Goal: Transaction & Acquisition: Purchase product/service

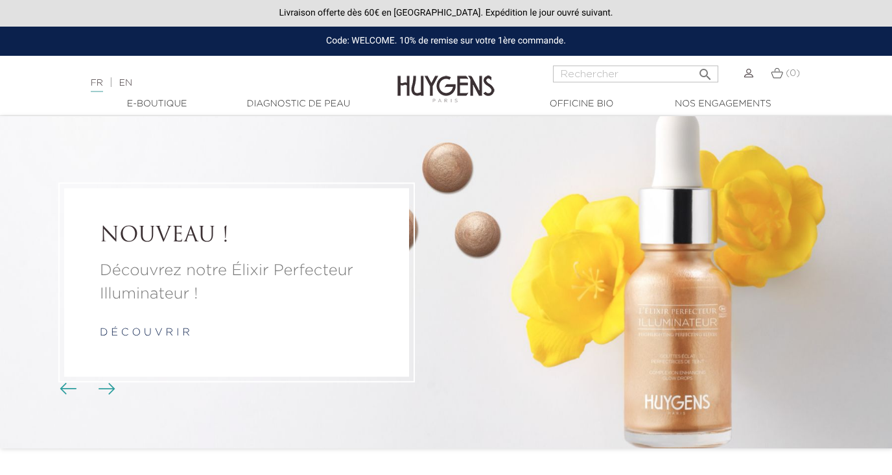
click at [156, 327] on p "d é c o u v r i r" at bounding box center [237, 333] width 274 height 16
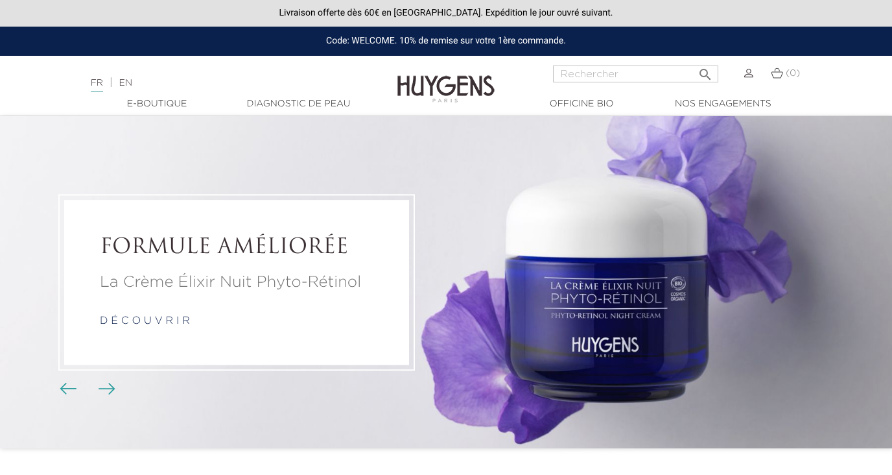
click at [290, 103] on link "Diagnostic de peau" at bounding box center [298, 104] width 130 height 14
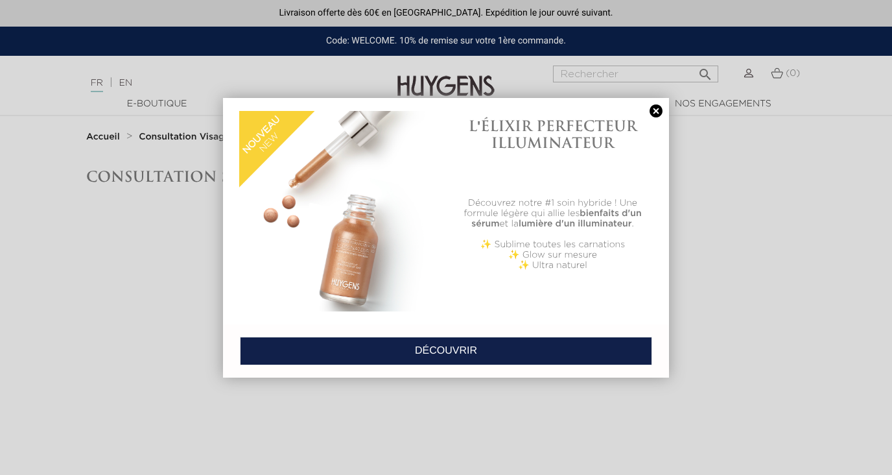
click at [211, 385] on div at bounding box center [446, 237] width 892 height 475
click at [653, 106] on link at bounding box center [656, 111] width 18 height 14
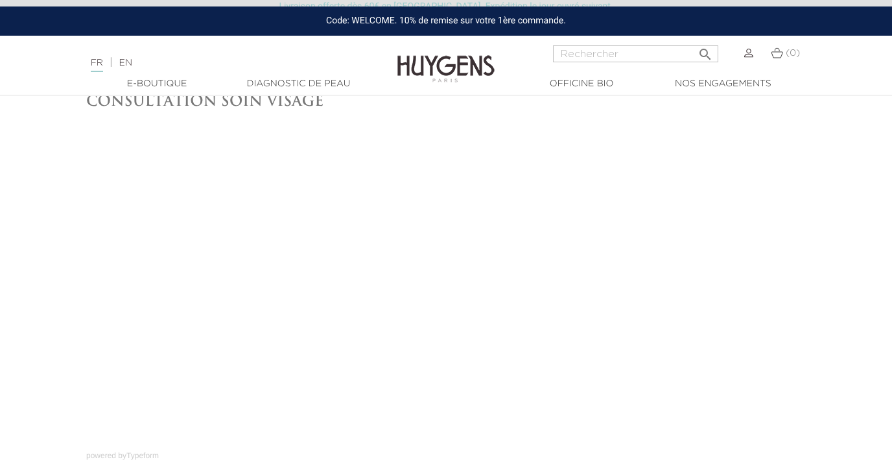
scroll to position [76, 0]
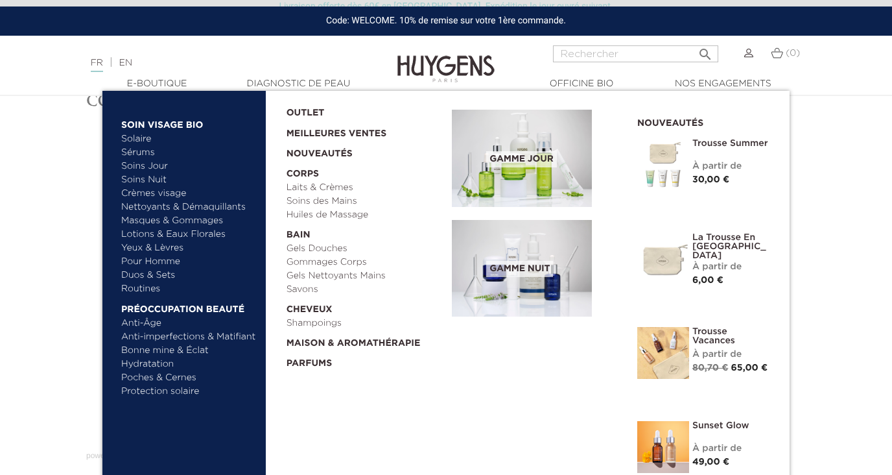
click at [150, 81] on link "  E-Boutique" at bounding box center [157, 84] width 130 height 14
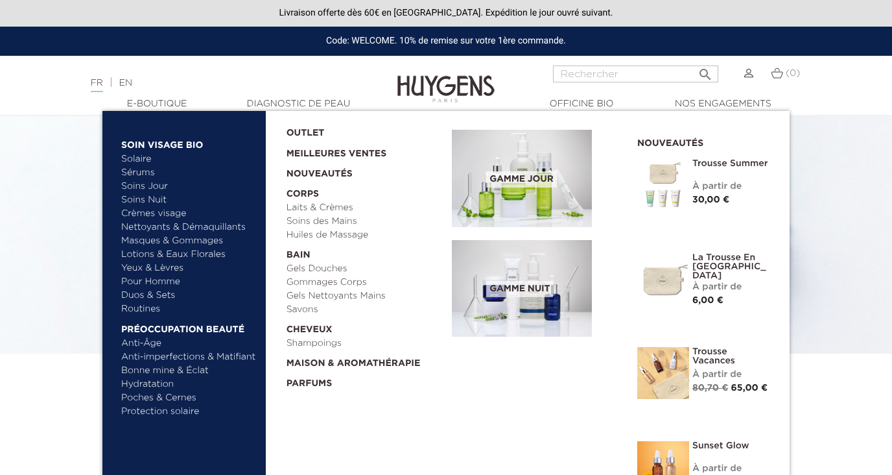
click at [152, 242] on link "Masques & Gommages" at bounding box center [188, 241] width 135 height 14
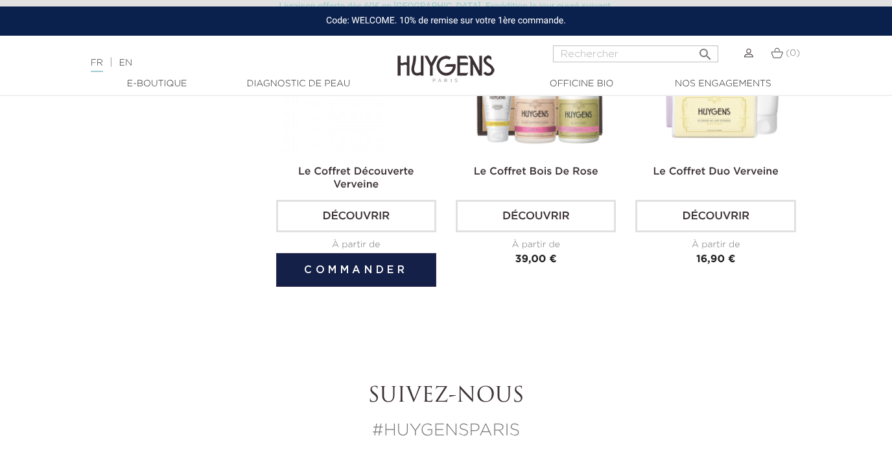
scroll to position [859, 0]
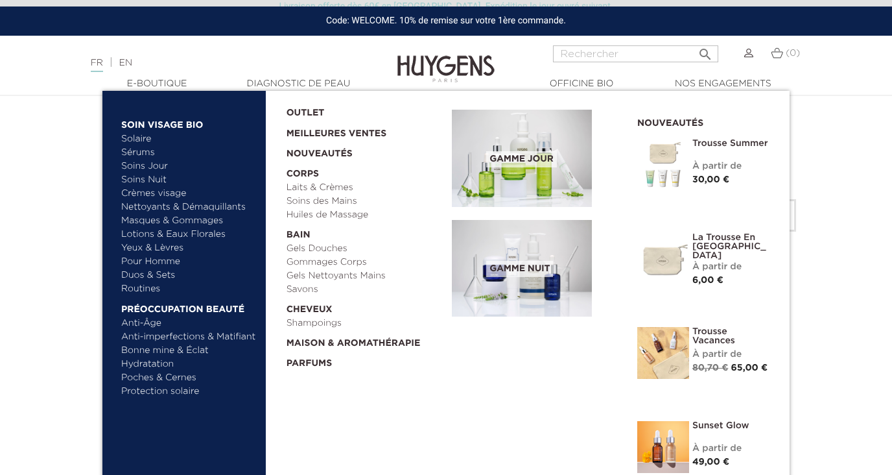
click at [156, 353] on link "Bonne mine & Éclat" at bounding box center [188, 351] width 135 height 14
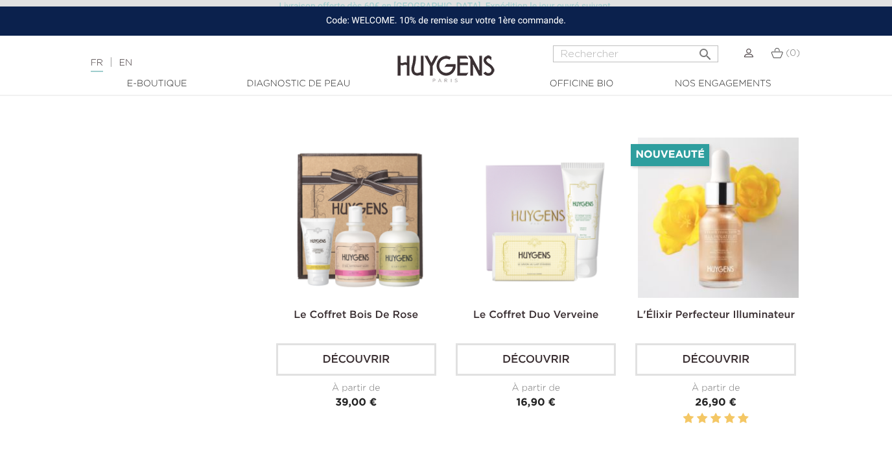
scroll to position [1763, 0]
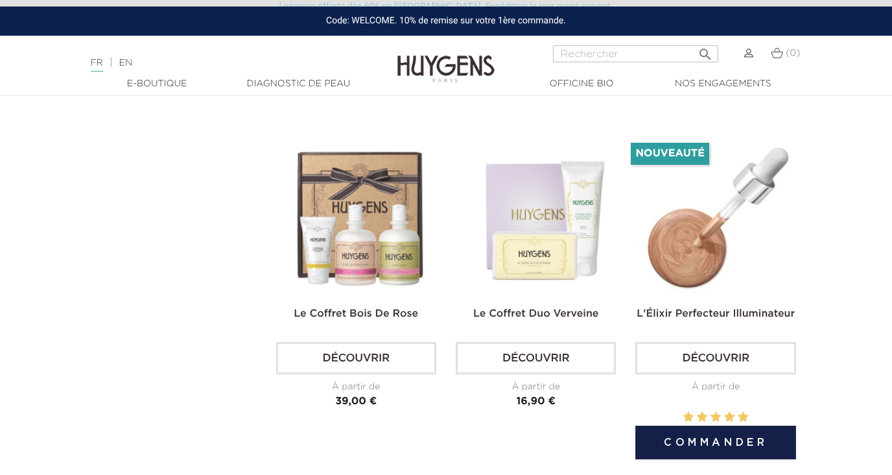
click at [714, 357] on link "Découvrir" at bounding box center [715, 358] width 160 height 32
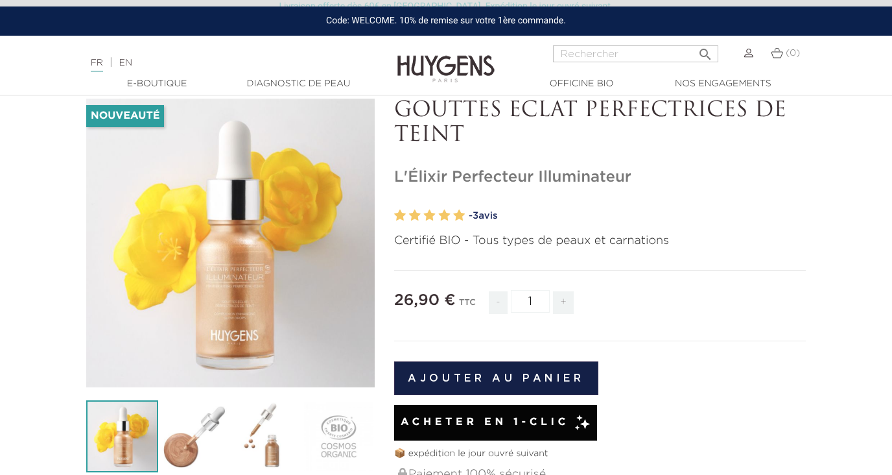
scroll to position [67, 0]
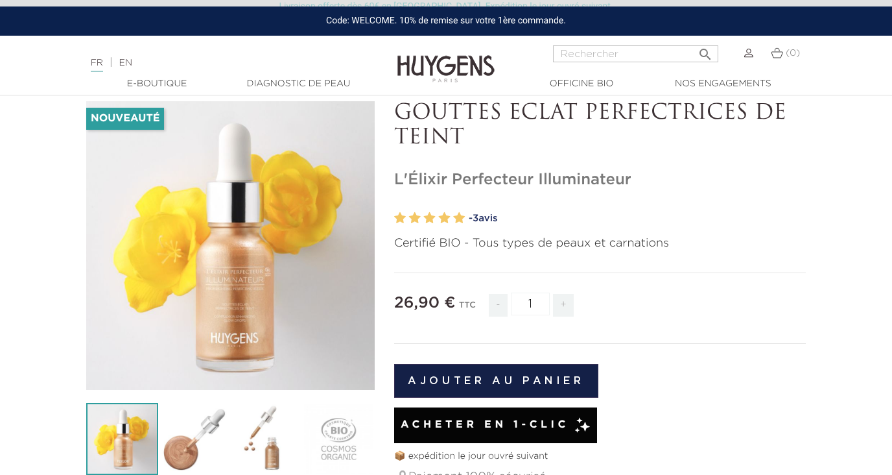
click at [468, 384] on button "Ajouter au panier" at bounding box center [496, 381] width 204 height 34
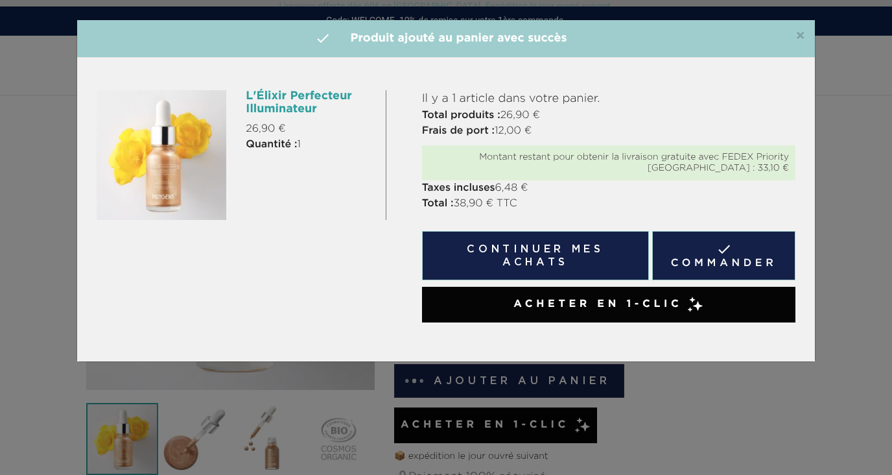
click at [562, 255] on button "Continuer mes achats" at bounding box center [535, 255] width 227 height 49
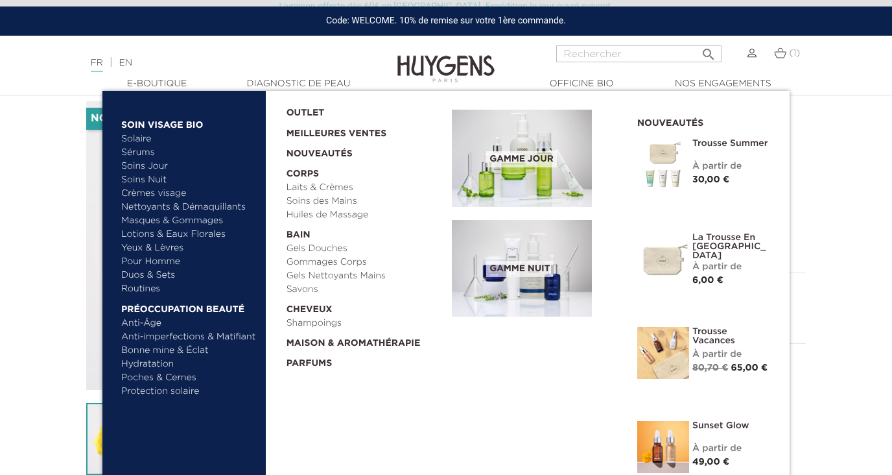
click at [152, 275] on link "Duos & Sets" at bounding box center [188, 275] width 135 height 14
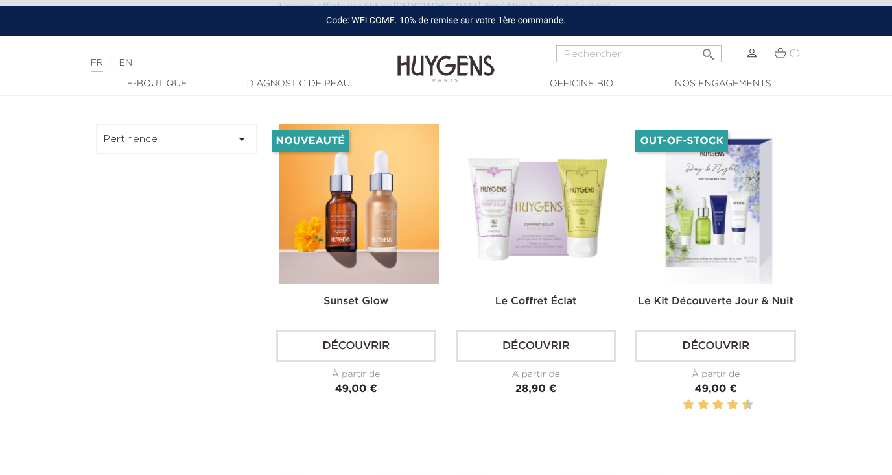
scroll to position [370, 0]
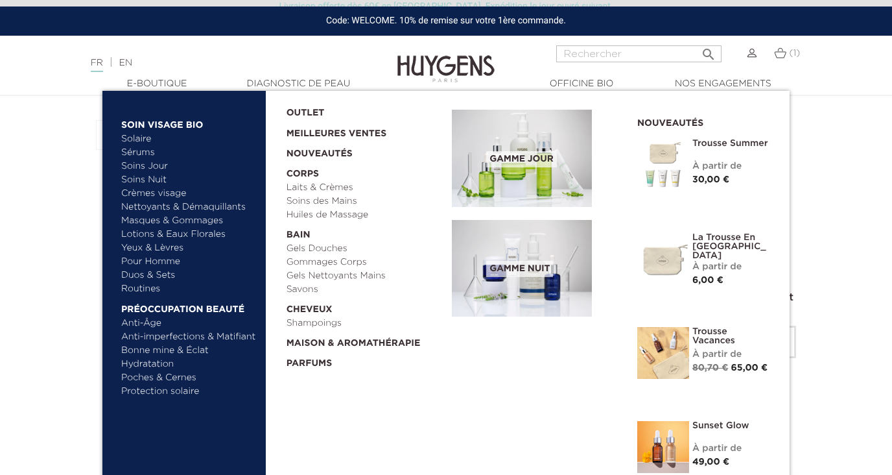
click at [155, 247] on link "Yeux & Lèvres" at bounding box center [188, 248] width 135 height 14
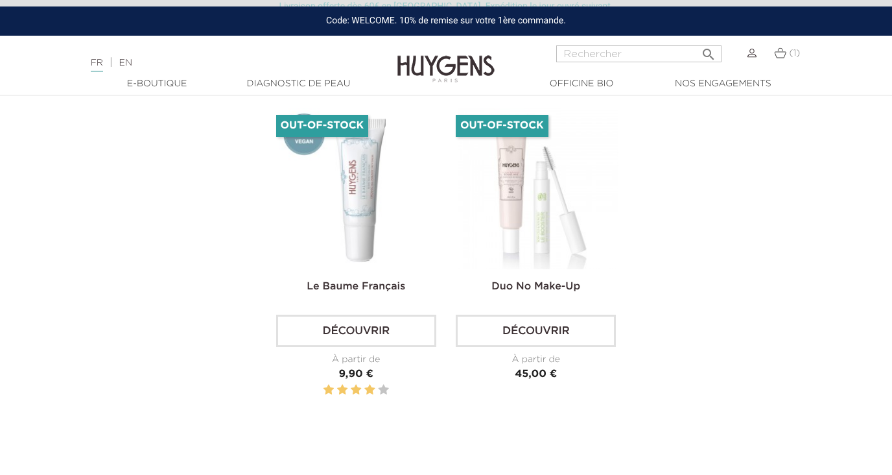
scroll to position [731, 0]
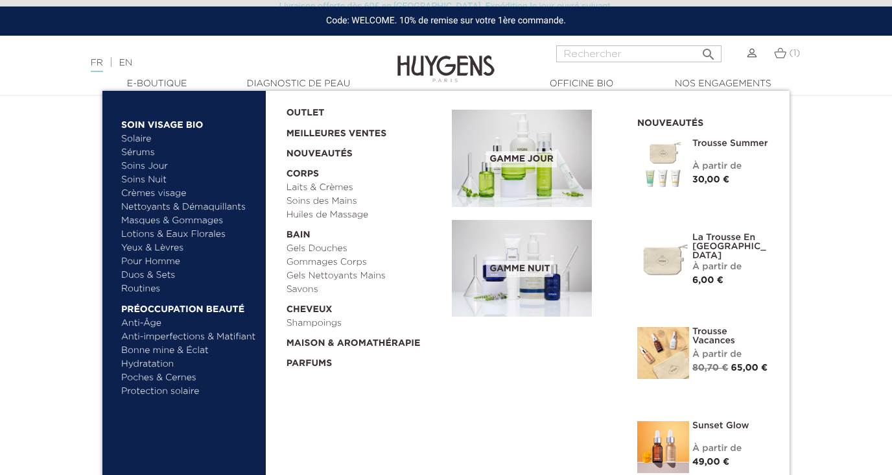
click at [140, 379] on link "Poches & Cernes" at bounding box center [188, 378] width 135 height 14
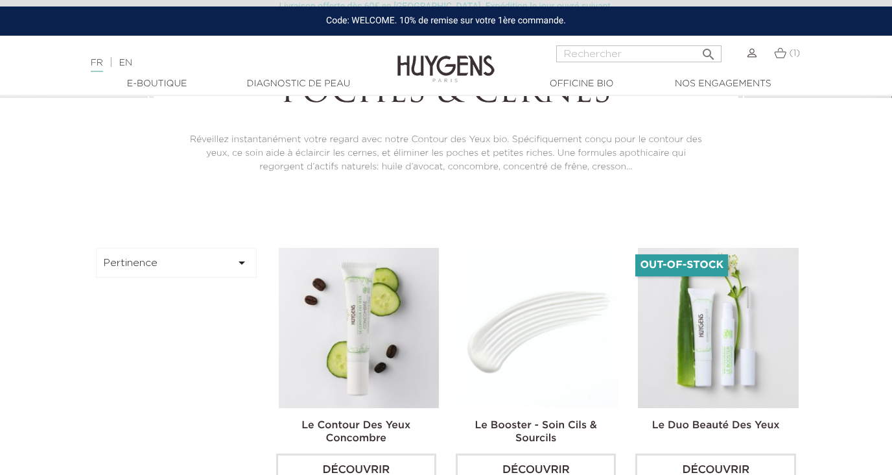
scroll to position [246, 0]
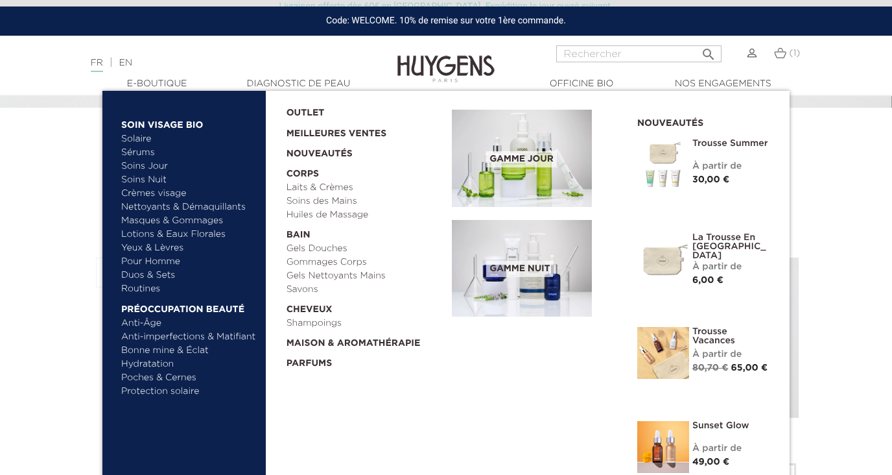
click at [185, 334] on link "Anti-imperfections & Matifiant" at bounding box center [188, 337] width 135 height 14
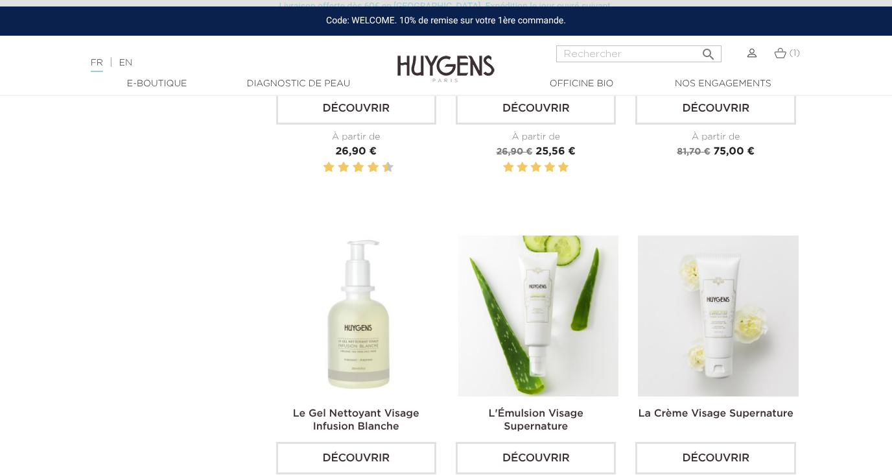
scroll to position [655, 0]
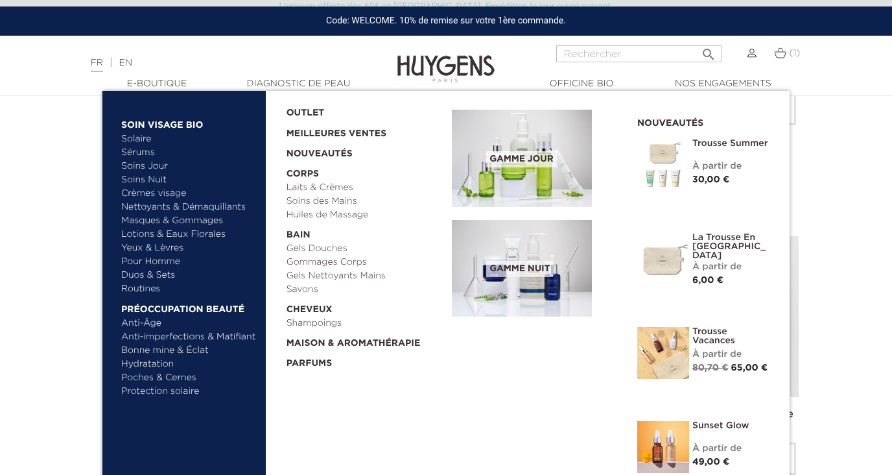
click at [154, 224] on link "Masques & Gommages" at bounding box center [188, 221] width 135 height 14
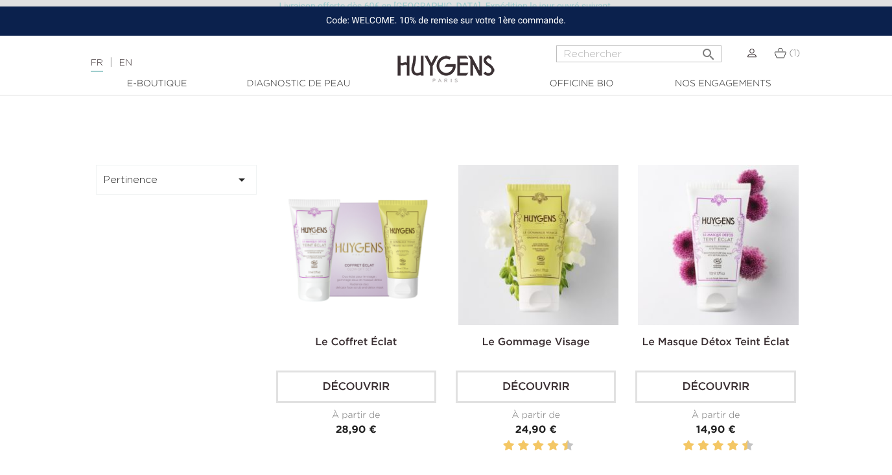
scroll to position [340, 0]
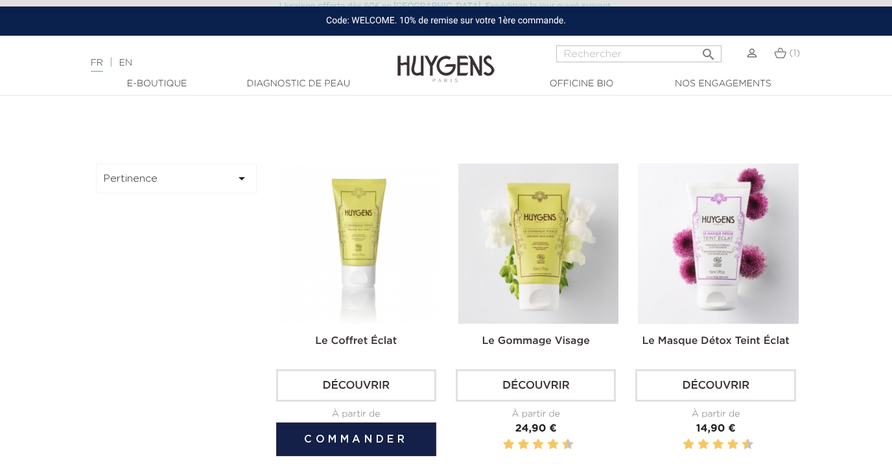
click at [314, 381] on link "Découvrir" at bounding box center [356, 385] width 160 height 32
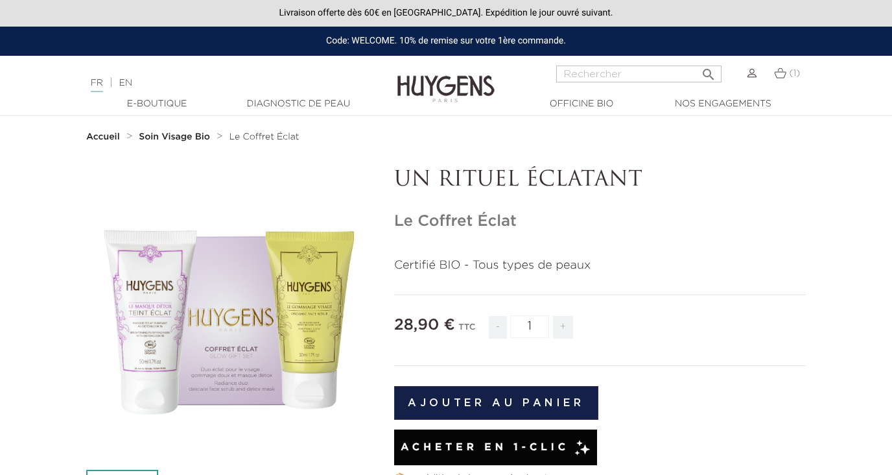
click at [462, 395] on button "Ajouter au panier" at bounding box center [496, 403] width 204 height 34
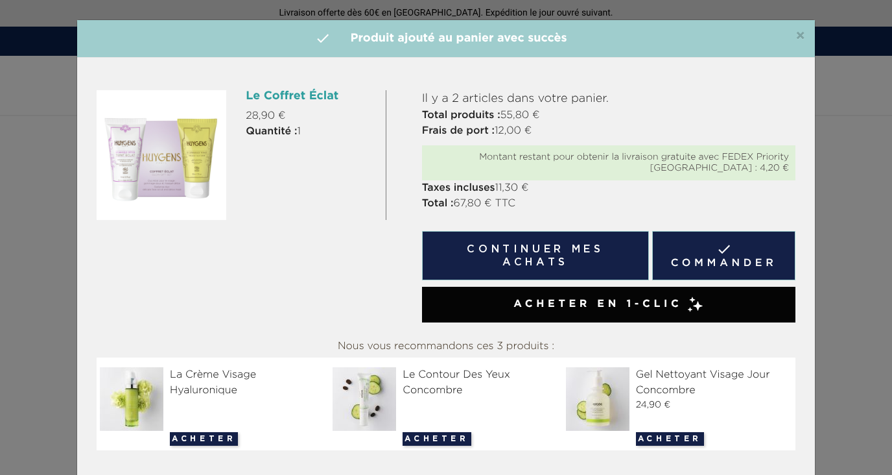
click at [801, 38] on span "×" at bounding box center [800, 37] width 10 height 16
